Goal: Use online tool/utility: Utilize a website feature to perform a specific function

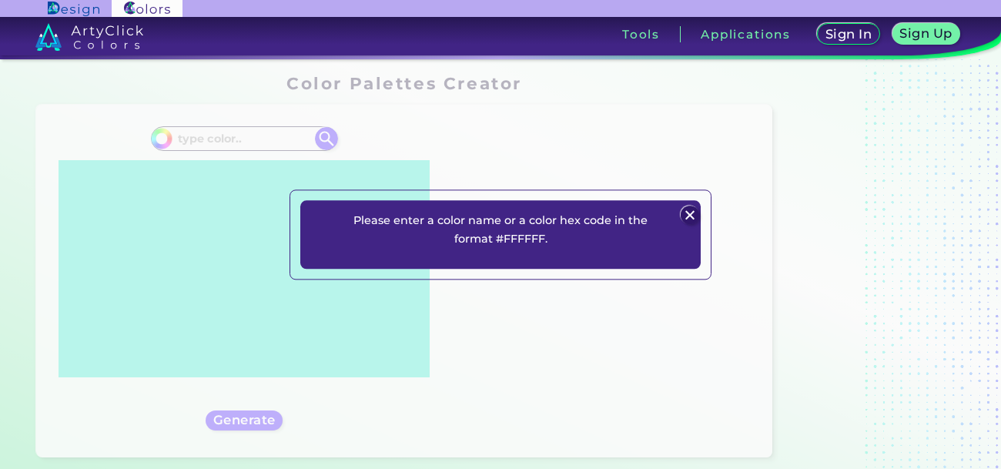
click at [696, 207] on div at bounding box center [690, 215] width 21 height 21
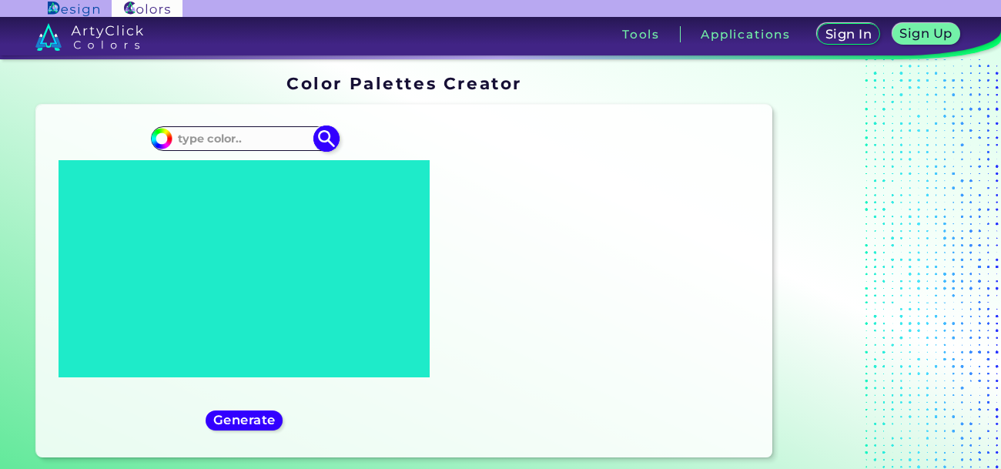
click at [215, 132] on input at bounding box center [243, 138] width 143 height 21
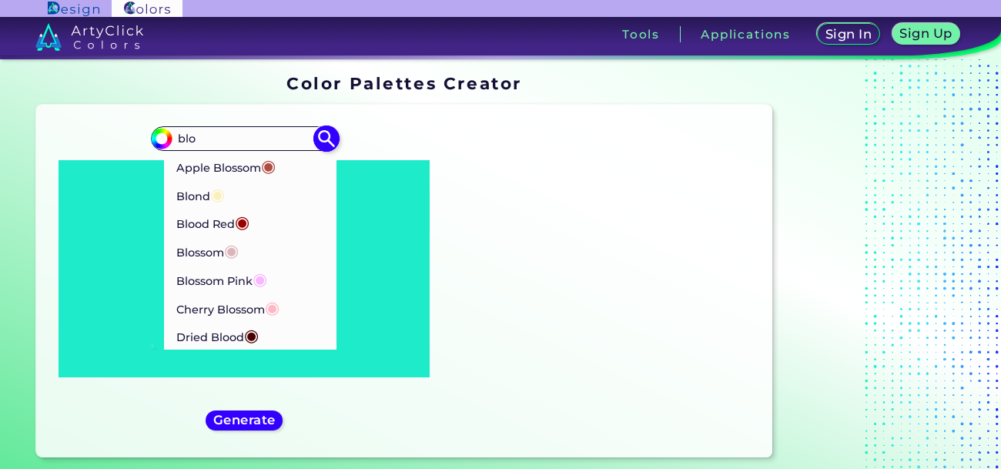
type input "blo"
click at [189, 303] on p "Cherry Blossom ◉" at bounding box center [227, 307] width 104 height 28
type input "#ffb7c5"
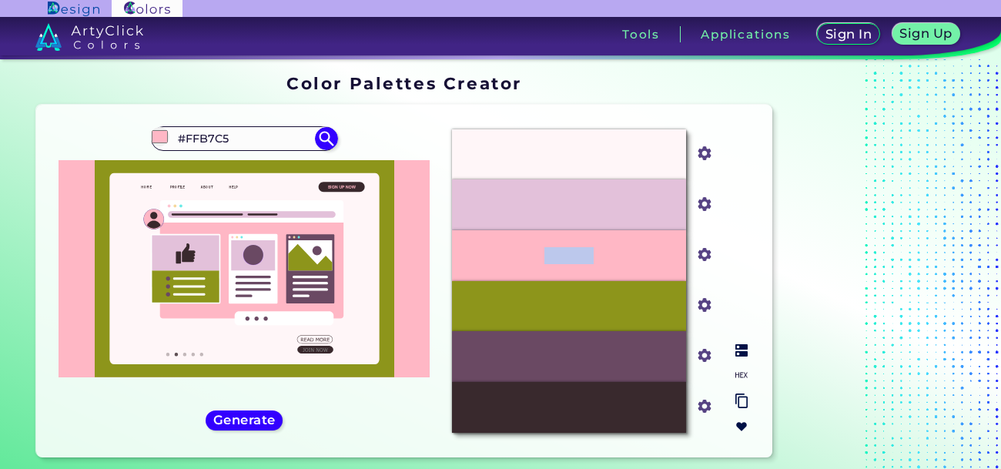
drag, startPoint x: 516, startPoint y: 254, endPoint x: 653, endPoint y: 242, distance: 137.5
click at [653, 242] on div "#FFB7C5" at bounding box center [569, 255] width 234 height 51
copy p "#FFB7C5"
click at [236, 133] on input "#FFB7C5" at bounding box center [243, 138] width 143 height 21
type input "#"
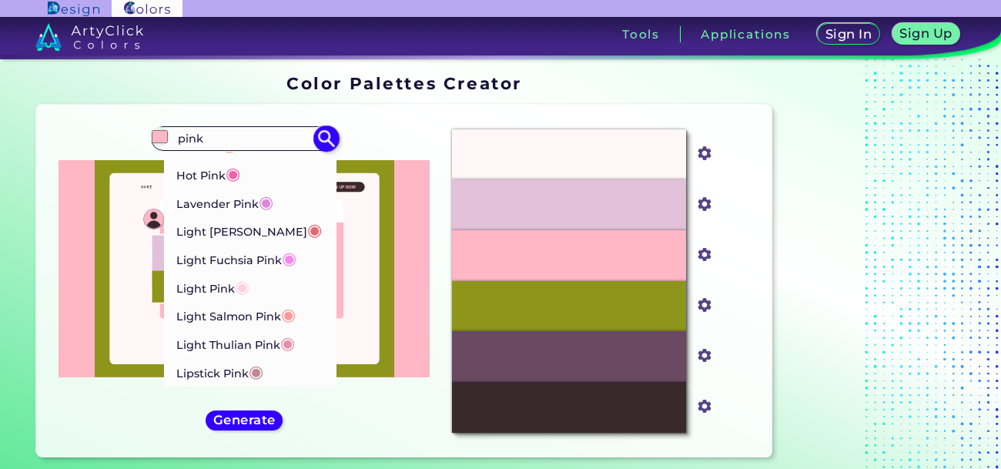
scroll to position [901, 0]
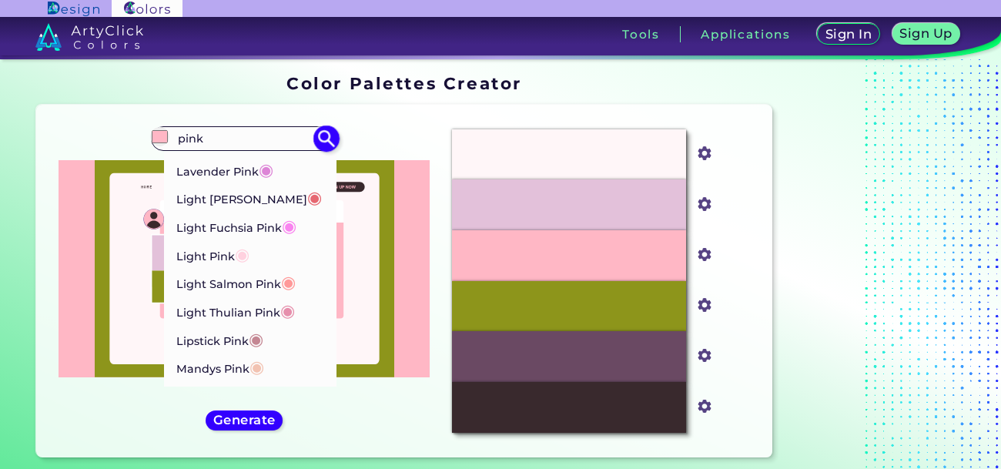
type input "pink"
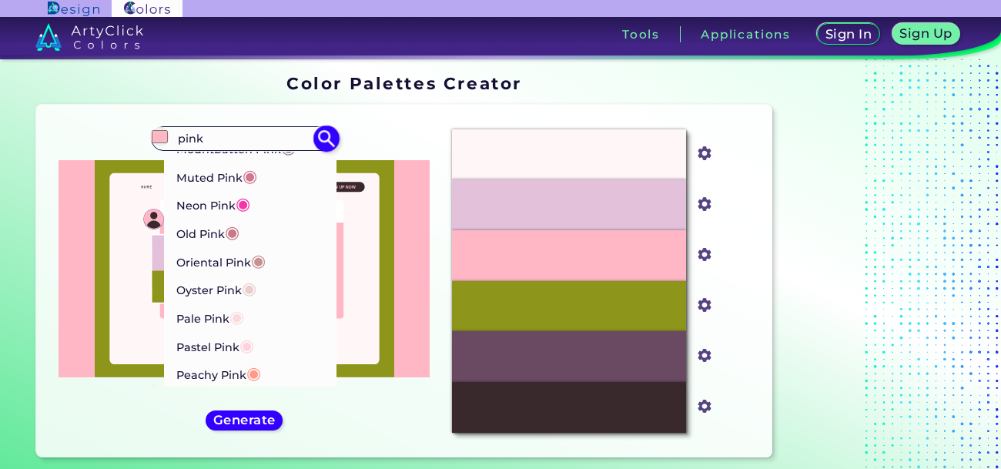
scroll to position [1179, 0]
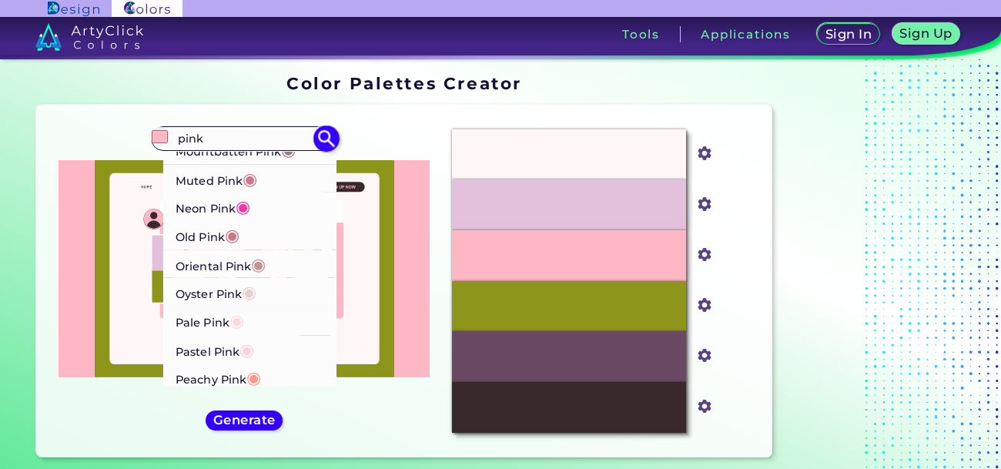
click at [187, 336] on p "Pastel Pink ◉" at bounding box center [214, 349] width 79 height 28
type input "#ffd1dc"
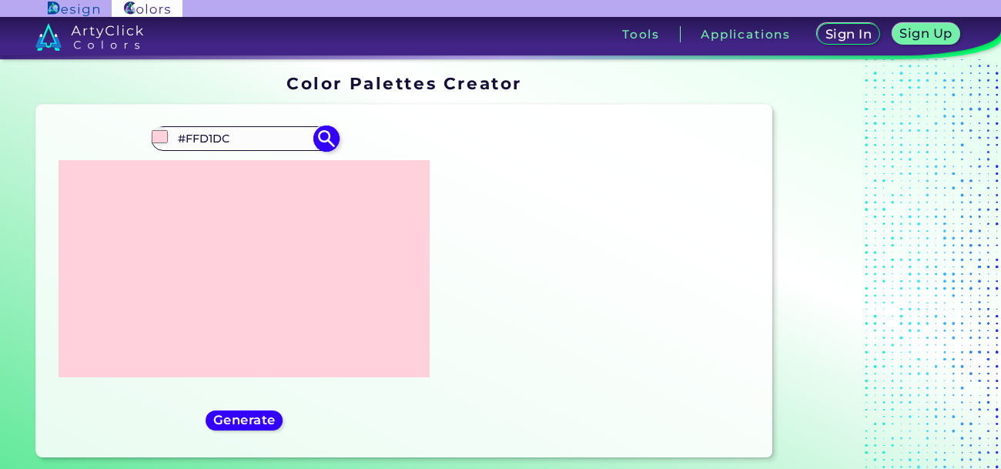
scroll to position [0, 0]
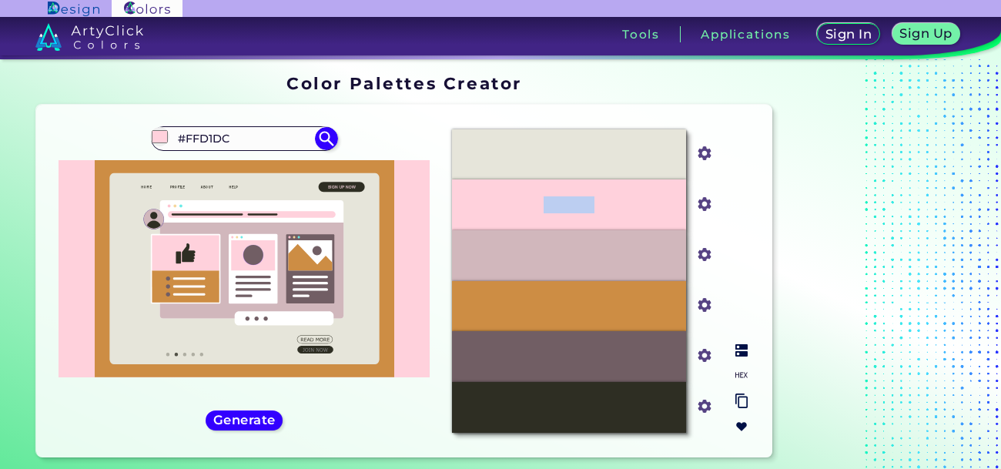
drag, startPoint x: 493, startPoint y: 198, endPoint x: 692, endPoint y: 192, distance: 199.4
click at [692, 192] on div "#FFD1DC #ffd1dc" at bounding box center [587, 204] width 271 height 51
click at [129, 127] on div "#ffd1dc #FFD1DC Baby Pink ◉ Bashful Pink ◉ Blossom Pink ◉ Blush Pink ◉ Bright N…" at bounding box center [243, 281] width 391 height 328
click at [125, 130] on div "#ffd1dc #FFD1DC Baby Pink ◉ Bashful Pink ◉ Blossom Pink ◉ Blush Pink ◉ Bright N…" at bounding box center [243, 281] width 391 height 328
drag, startPoint x: 176, startPoint y: 136, endPoint x: 239, endPoint y: 145, distance: 62.9
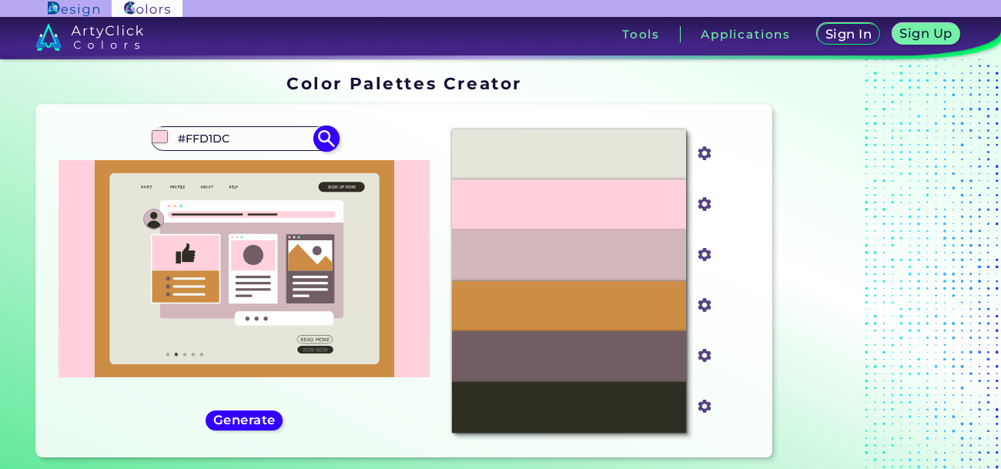
click at [239, 145] on input "#FFD1DC" at bounding box center [243, 138] width 143 height 21
click at [264, 107] on div "Oops - something went wrong. Please try again. #E6E5DA #e6e5da #FFD1DC #ffd1dc …" at bounding box center [404, 281] width 736 height 353
click at [242, 144] on input "#FFD1DC" at bounding box center [243, 138] width 143 height 21
type input "#"
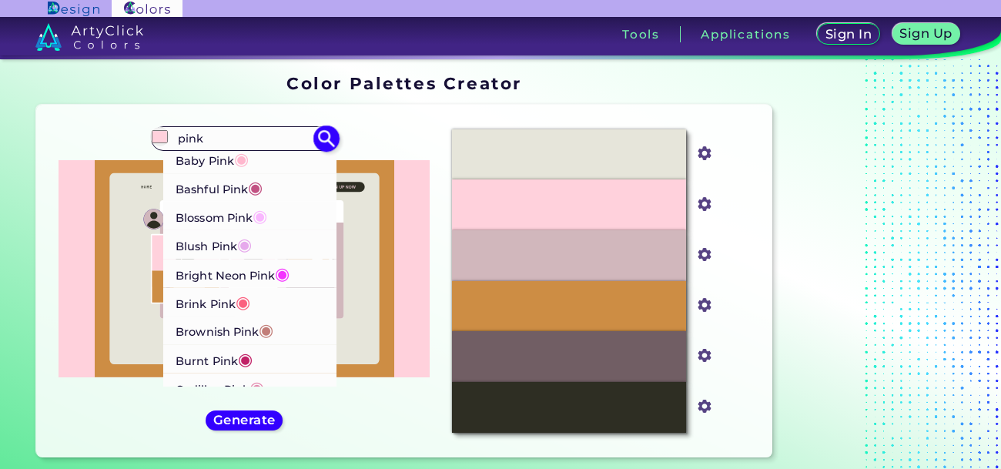
type input "pink"
click at [207, 281] on p "Bright Neon Pink ◉" at bounding box center [232, 273] width 114 height 28
type input "#f433ff"
type input "#F433FF"
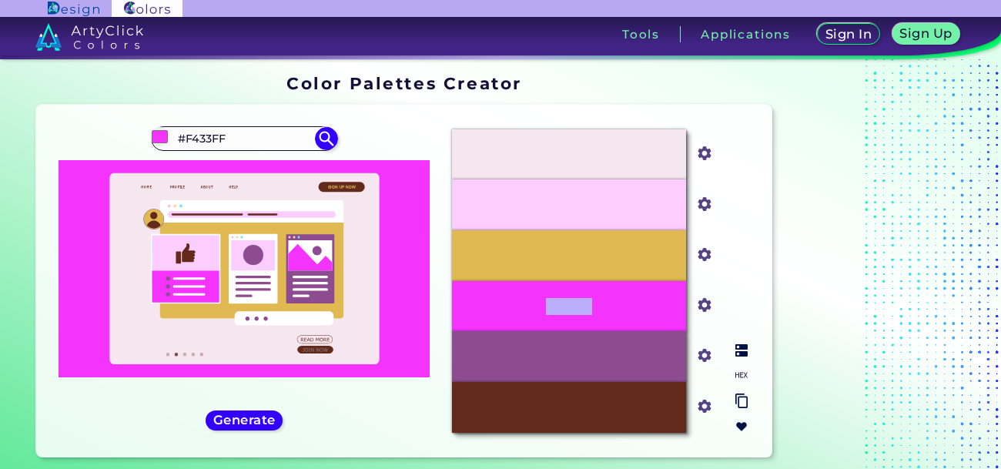
drag, startPoint x: 512, startPoint y: 309, endPoint x: 625, endPoint y: 329, distance: 114.9
click at [625, 329] on div "#F433FF" at bounding box center [569, 306] width 234 height 51
copy p "#F433FF"
